Goal: Task Accomplishment & Management: Complete application form

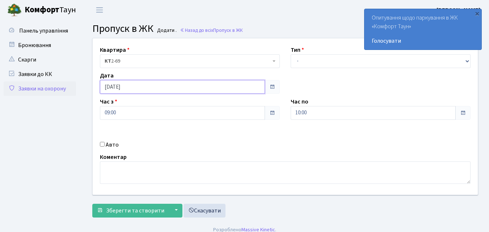
click at [134, 88] on input "[DATE]" at bounding box center [182, 87] width 165 height 14
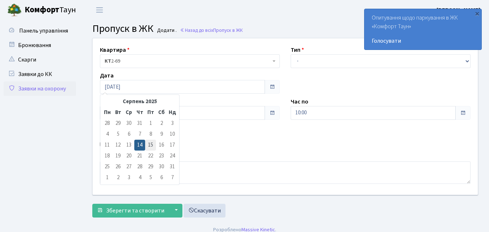
click at [151, 142] on td "15" at bounding box center [150, 145] width 11 height 11
type input "15.08.2025"
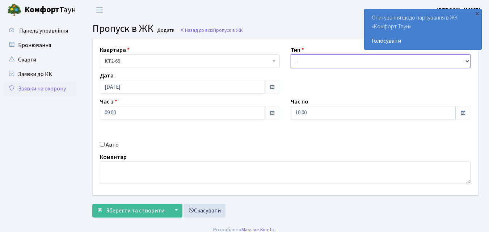
click at [298, 63] on select "- Доставка Таксі Гості Сервіс" at bounding box center [381, 61] width 180 height 14
select select "1"
click at [291, 54] on select "- Доставка Таксі Гості Сервіс" at bounding box center [381, 61] width 180 height 14
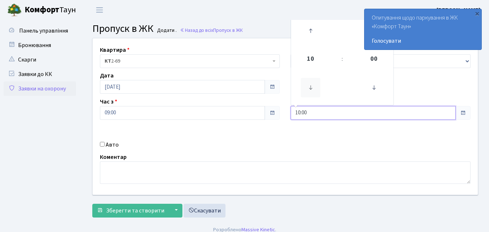
drag, startPoint x: 308, startPoint y: 115, endPoint x: 301, endPoint y: 85, distance: 30.9
click at [308, 115] on input "10:00" at bounding box center [373, 113] width 165 height 14
click at [313, 30] on icon at bounding box center [311, 31] width 20 height 20
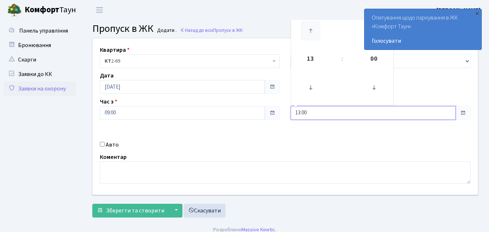
click at [313, 30] on icon at bounding box center [311, 31] width 20 height 20
type input "17:00"
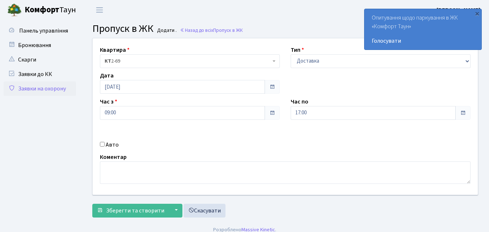
click at [101, 142] on input "Авто" at bounding box center [102, 144] width 5 height 5
checkbox input "true"
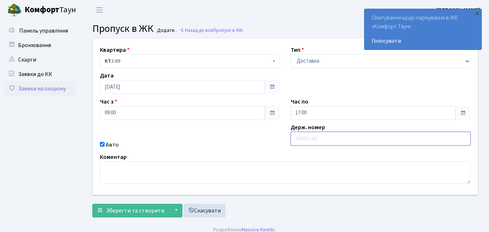
click at [302, 138] on input "text" at bounding box center [381, 139] width 180 height 14
type input "КА0189ВЕ"
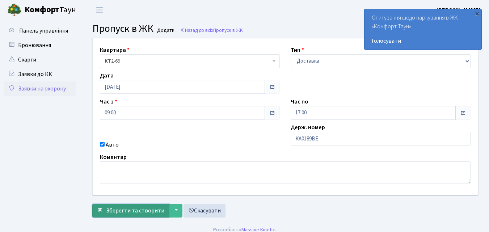
click at [127, 210] on span "Зберегти та створити" at bounding box center [135, 211] width 58 height 8
